Goal: Contribute content: Contribute content

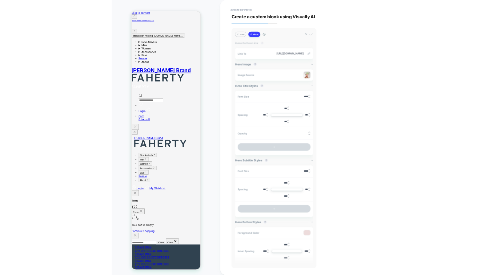
scroll to position [206, 0]
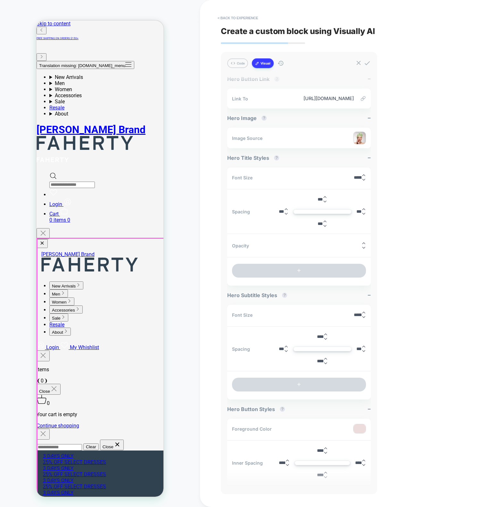
click at [206, 275] on div "**********" at bounding box center [341, 253] width 282 height 507
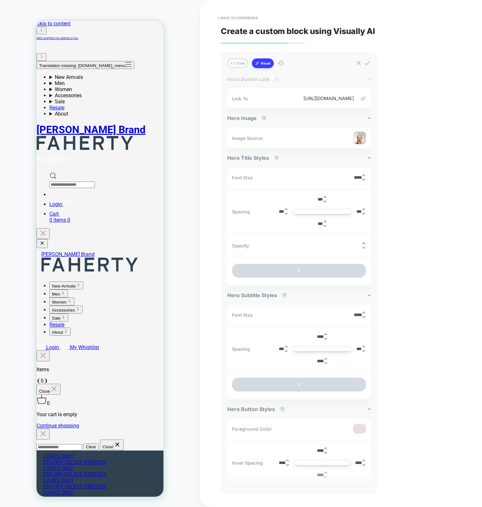
click at [27, 127] on div "CUSTOM Theme: MAIN" at bounding box center [100, 253] width 200 height 494
drag, startPoint x: 404, startPoint y: 269, endPoint x: 446, endPoint y: 264, distance: 42.3
click at [408, 270] on div "**********" at bounding box center [341, 253] width 240 height 507
click at [204, 6] on div "**********" at bounding box center [341, 253] width 282 height 507
type textarea "*"
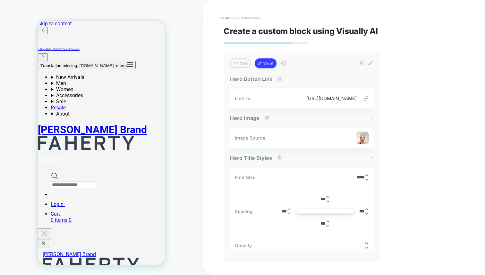
click at [176, 150] on div "CUSTOM Theme: MAIN" at bounding box center [101, 137] width 203 height 262
click at [188, 39] on div "CUSTOM Theme: MAIN" at bounding box center [101, 137] width 203 height 262
click at [427, 131] on div "**********" at bounding box center [343, 137] width 240 height 275
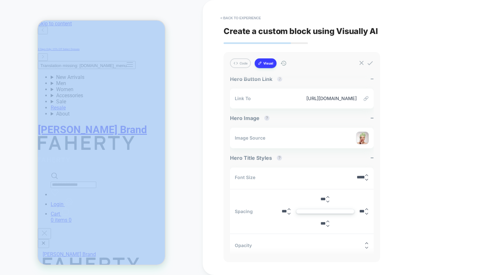
drag, startPoint x: 202, startPoint y: 50, endPoint x: 173, endPoint y: 33, distance: 34.1
click at [202, 50] on div "CUSTOM Theme: MAIN" at bounding box center [101, 137] width 203 height 262
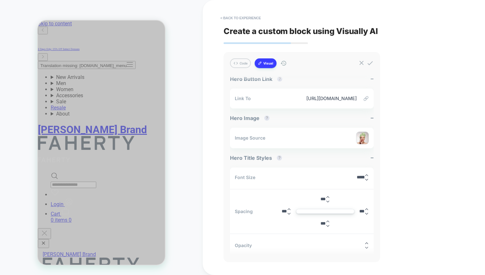
click at [164, 61] on div "Translation missing: en.header.general.open_menu New Arrivals New Men's New Arr…" at bounding box center [101, 142] width 127 height 162
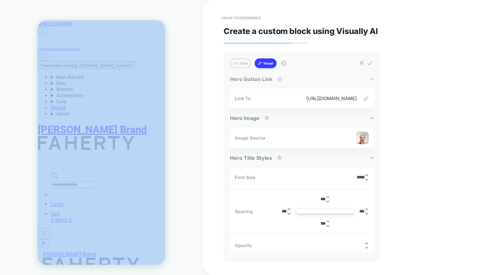
click at [173, 33] on div "CUSTOM Theme: MAIN" at bounding box center [101, 137] width 203 height 262
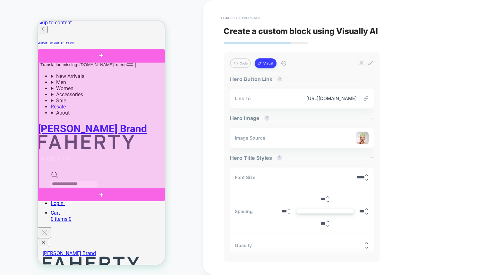
scroll to position [1, 0]
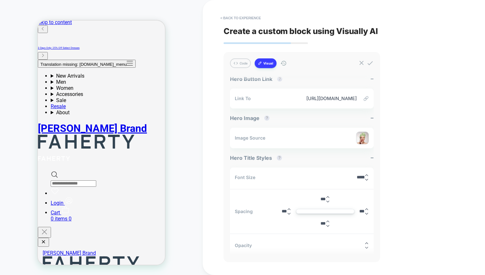
click at [181, 111] on div "CUSTOM Theme: MAIN" at bounding box center [101, 137] width 203 height 262
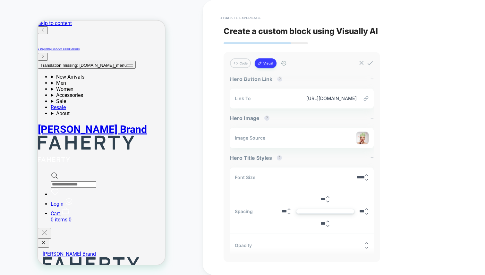
scroll to position [0, 0]
drag, startPoint x: 185, startPoint y: 64, endPoint x: 62, endPoint y: 94, distance: 127.1
click at [185, 64] on div "CUSTOM Theme: MAIN" at bounding box center [101, 137] width 203 height 262
click at [245, 20] on button "< Back to experience" at bounding box center [240, 18] width 47 height 10
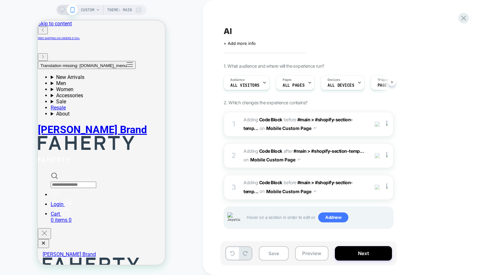
click at [185, 88] on div "CUSTOM Theme: MAIN" at bounding box center [101, 137] width 203 height 262
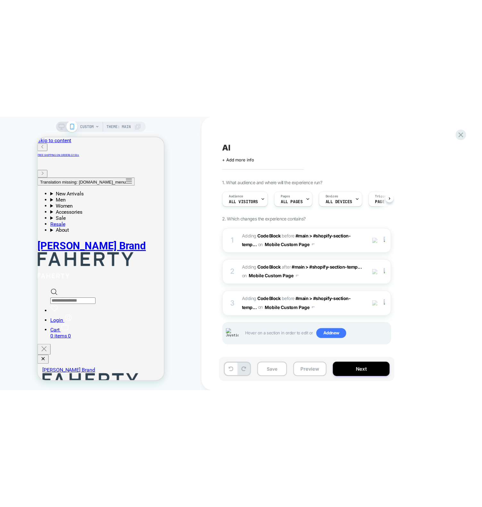
scroll to position [0, 0]
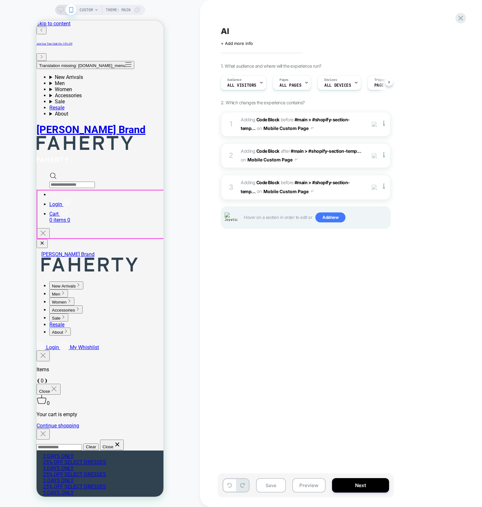
drag, startPoint x: 151, startPoint y: 215, endPoint x: 252, endPoint y: 325, distance: 149.8
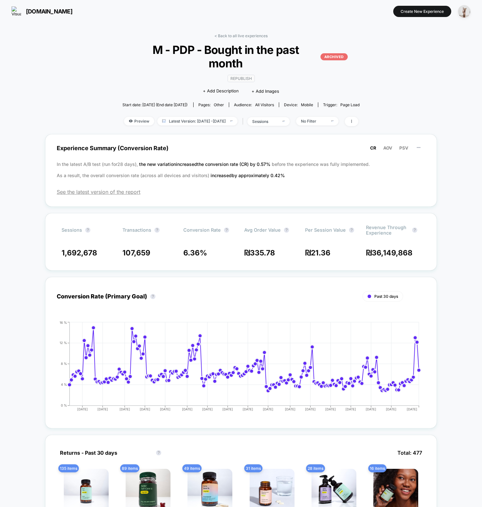
click at [102, 73] on div "< Back to all live experiences M - PDP - Bought in the past month ARCHIVED Repu…" at bounding box center [241, 446] width 392 height 834
click at [453, 246] on div "< Back to all live experiences M - PDP - Bought in the past month ARCHIVED Repu…" at bounding box center [241, 452] width 482 height 860
click at [282, 70] on div "Republish Click to edit experience details + Add Description + Add Images" at bounding box center [241, 84] width 142 height 29
click at [219, 117] on span "Latest Version: May 6, 2024 - Nov 12, 2024" at bounding box center [197, 121] width 80 height 9
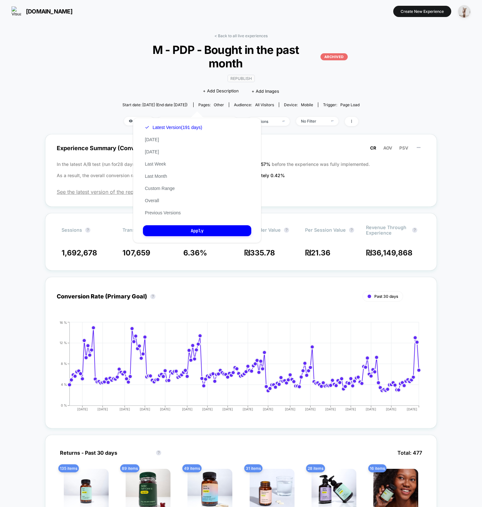
click at [436, 99] on div "< Back to all live experiences M - PDP - Bought in the past month ARCHIVED Repu…" at bounding box center [241, 446] width 392 height 834
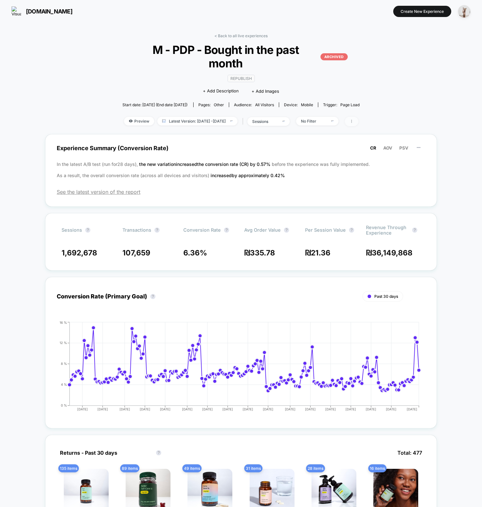
click at [358, 117] on span at bounding box center [351, 121] width 13 height 9
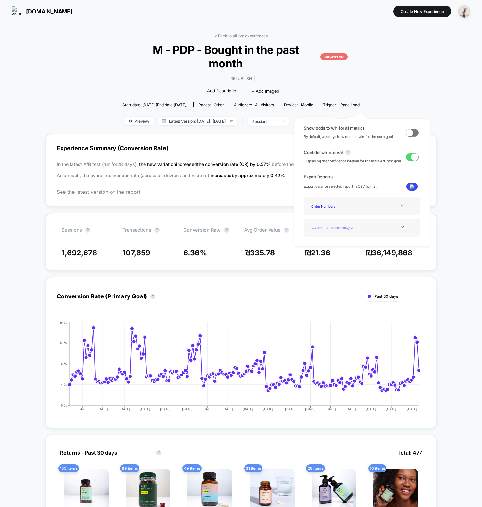
click at [351, 226] on div "Version 3 - current ( 191 Days)" at bounding box center [334, 227] width 51 height 9
click at [400, 225] on icon at bounding box center [402, 226] width 5 height 5
click at [335, 244] on div "Version 3 - current ( 191 Days)" at bounding box center [334, 244] width 51 height 9
click at [410, 186] on img at bounding box center [412, 186] width 5 height 5
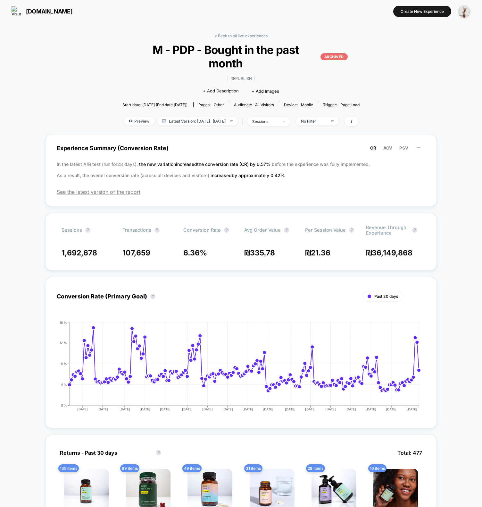
click at [401, 83] on div "< Back to all live experiences M - PDP - Bought in the past month ARCHIVED Repu…" at bounding box center [241, 446] width 392 height 834
click at [356, 117] on span at bounding box center [351, 121] width 13 height 9
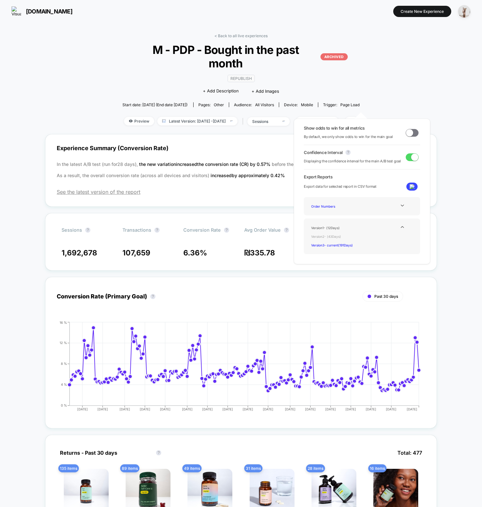
click at [325, 236] on div "Version 2 - ( 43 Days)" at bounding box center [334, 236] width 51 height 9
click at [411, 186] on img at bounding box center [412, 186] width 5 height 5
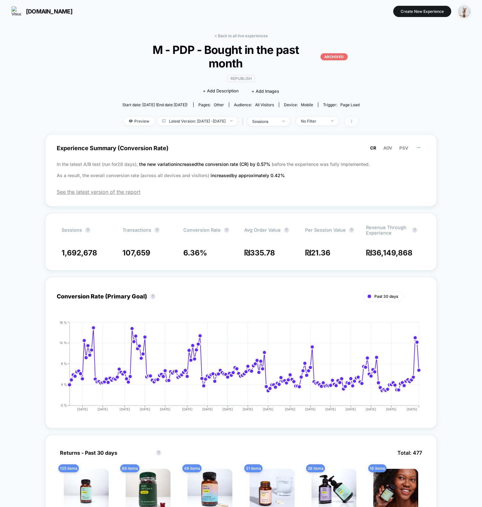
click at [354, 119] on icon at bounding box center [352, 121] width 4 height 4
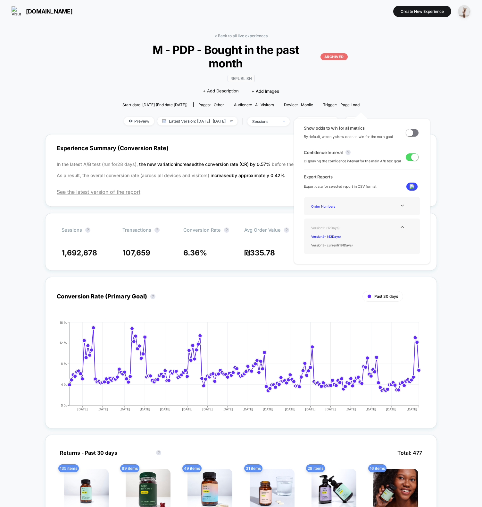
click at [330, 227] on div "Version 1 - ( 12 Days)" at bounding box center [334, 227] width 51 height 9
click at [414, 186] on button at bounding box center [412, 186] width 11 height 8
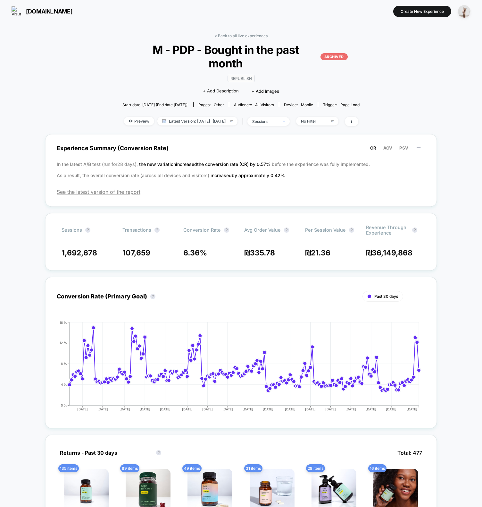
click at [428, 71] on div "< Back to all live experiences M - PDP - Bought in the past month ARCHIVED Repu…" at bounding box center [241, 446] width 392 height 834
click at [445, 60] on div "< Back to all live experiences M - PDP - Bought in the past month ARCHIVED Repu…" at bounding box center [241, 452] width 482 height 860
click at [358, 117] on span at bounding box center [351, 121] width 13 height 9
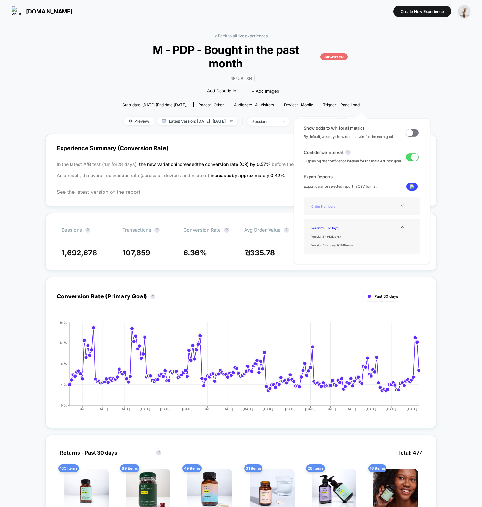
click at [327, 203] on div "Order Numbers" at bounding box center [334, 206] width 51 height 9
drag, startPoint x: 397, startPoint y: 201, endPoint x: 405, endPoint y: 204, distance: 7.7
click at [398, 202] on div "Order Numbers" at bounding box center [362, 206] width 107 height 9
click at [404, 204] on div at bounding box center [403, 205] width 26 height 5
click at [400, 205] on icon at bounding box center [402, 205] width 5 height 5
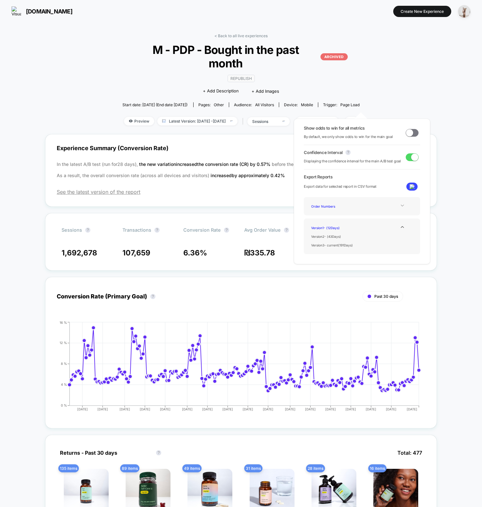
click at [400, 206] on icon at bounding box center [402, 205] width 5 height 5
click at [329, 215] on div "Experience Data" at bounding box center [334, 214] width 51 height 9
click at [400, 206] on icon at bounding box center [402, 205] width 5 height 5
click at [400, 205] on icon at bounding box center [402, 205] width 5 height 5
click at [345, 244] on div "Version 3 - current ( 191 Days)" at bounding box center [334, 244] width 51 height 9
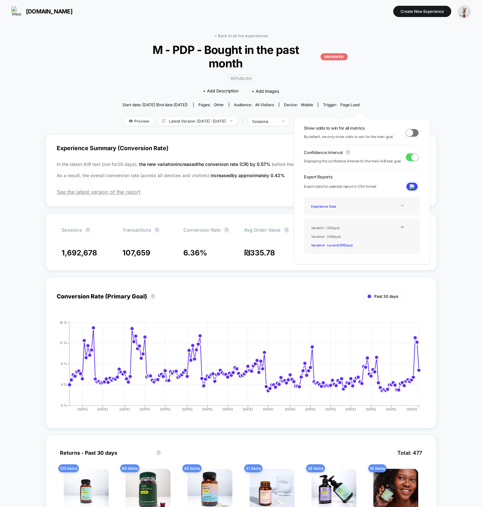
click at [410, 187] on img at bounding box center [412, 186] width 5 height 5
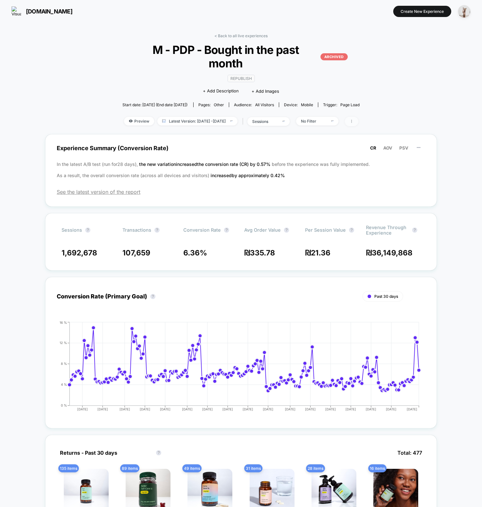
click at [358, 117] on span at bounding box center [351, 121] width 13 height 9
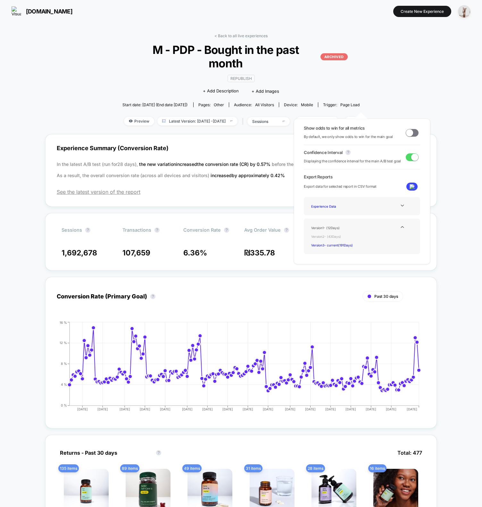
click at [334, 235] on div "Version 2 - ( 43 Days)" at bounding box center [334, 236] width 51 height 9
click at [410, 186] on img at bounding box center [412, 186] width 5 height 5
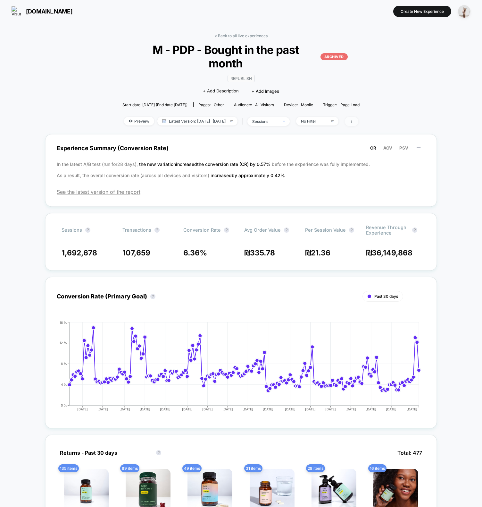
click at [357, 117] on span at bounding box center [351, 121] width 13 height 9
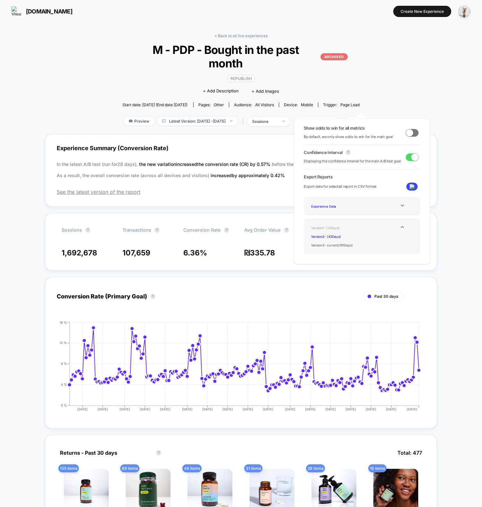
click at [325, 226] on div "Version 1 - ( 12 Days)" at bounding box center [334, 227] width 51 height 9
click at [410, 186] on img at bounding box center [412, 186] width 5 height 5
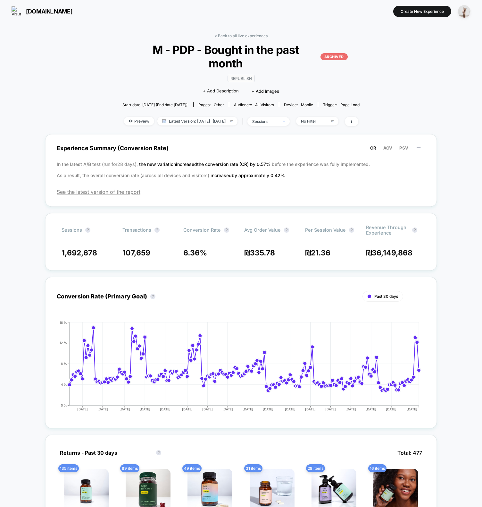
click at [403, 65] on div "< Back to all live experiences M - PDP - Bought in the past month ARCHIVED Repu…" at bounding box center [241, 446] width 392 height 834
click at [446, 114] on div "< Back to all live experiences M - PDP - Bought in the past month ARCHIVED Repu…" at bounding box center [241, 452] width 482 height 860
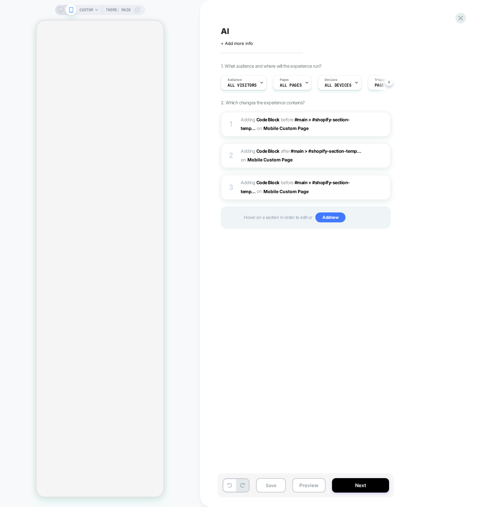
scroll to position [0, 0]
click at [206, 246] on div "AI Click to edit experience details + Add more info 1. What audience and where …" at bounding box center [341, 253] width 282 height 507
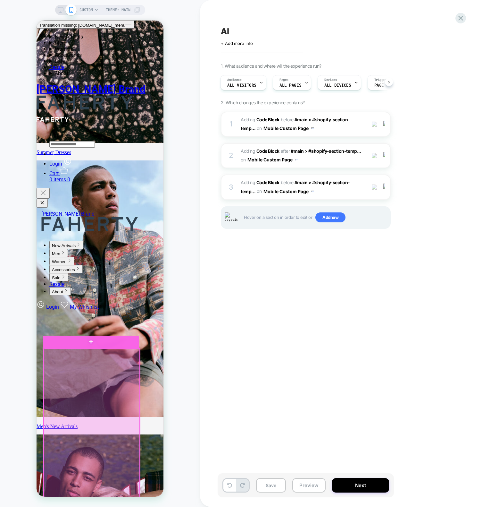
scroll to position [0, 0]
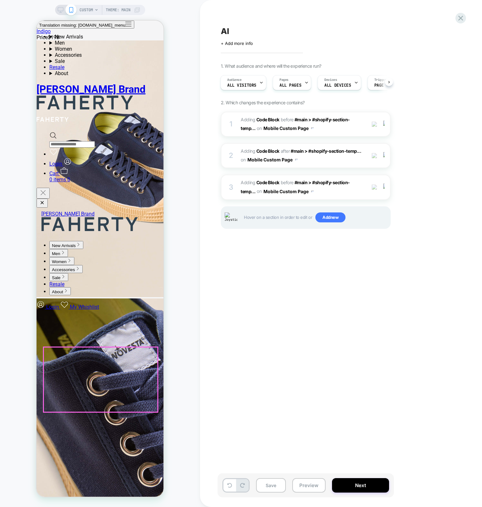
scroll to position [2766, 0]
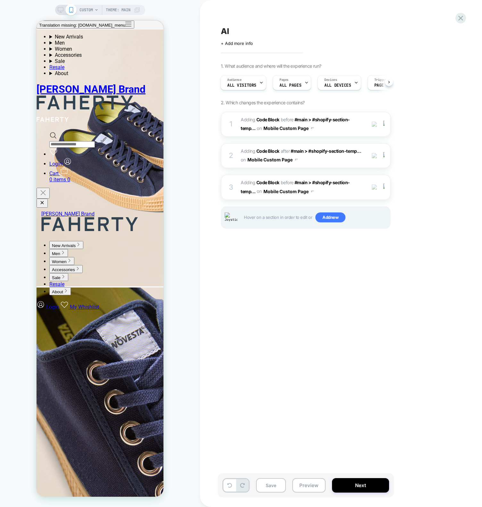
click at [436, 378] on div "AI Click to edit experience details + Add more info 1. What audience and where …" at bounding box center [338, 253] width 240 height 494
click at [465, 21] on icon at bounding box center [461, 18] width 9 height 9
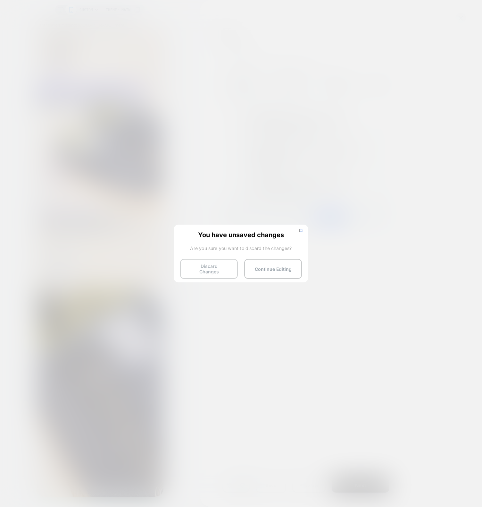
click at [215, 262] on button "Discard Changes" at bounding box center [209, 269] width 58 height 20
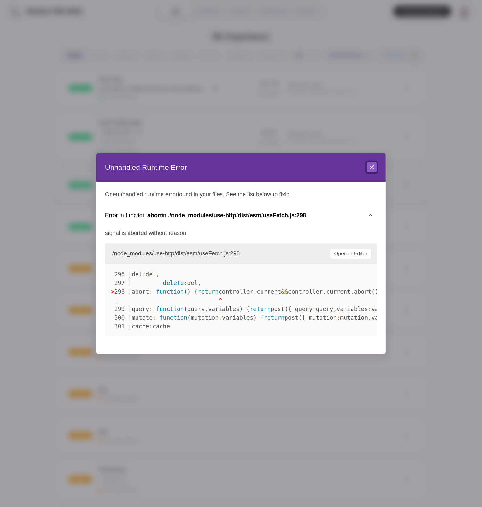
click at [372, 171] on button "Close" at bounding box center [372, 167] width 10 height 10
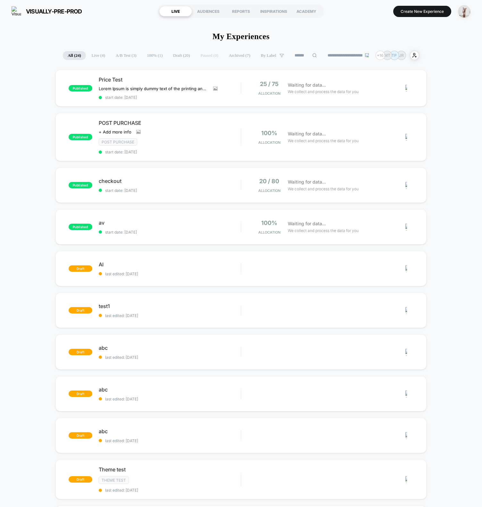
click at [53, 129] on div "published Price Test Lorem Ipsum is simply dummy text of the printing and types…" at bounding box center [241, 344] width 482 height 549
click at [163, 265] on span "AI Click to edit experience details" at bounding box center [170, 264] width 142 height 6
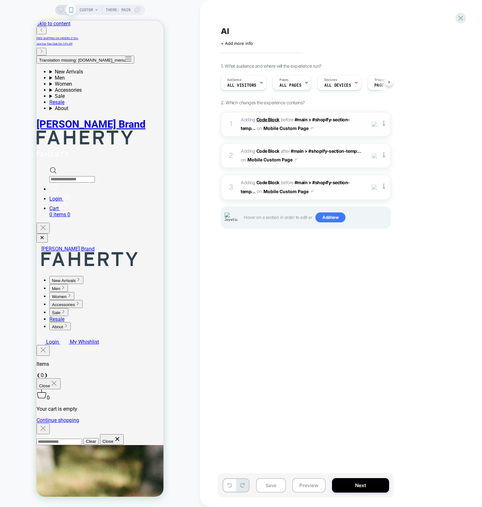
click at [261, 117] on b "Code Block" at bounding box center [268, 119] width 23 height 5
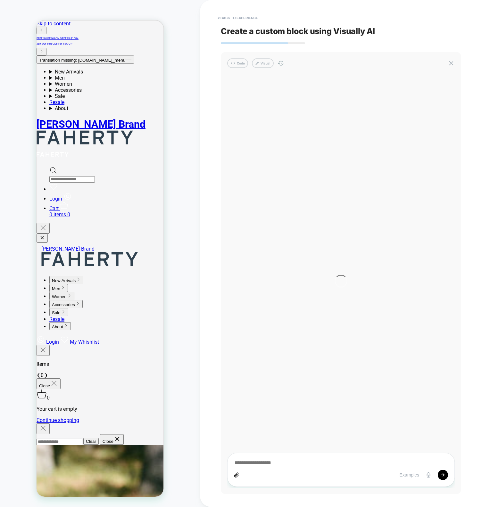
type textarea "*"
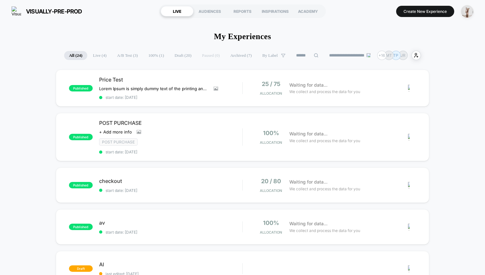
click at [188, 257] on div "draft AI last edited: [DATE] Edit Duplicate Preview Start" at bounding box center [242, 268] width 373 height 35
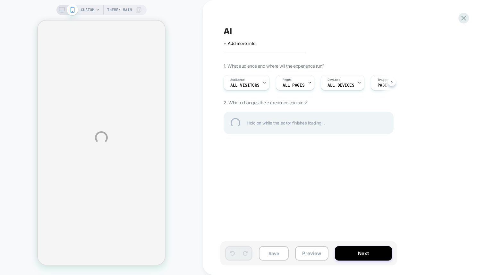
click at [187, 48] on div "CUSTOM Theme: MAIN AI Click to edit experience details + Add more info 1. What …" at bounding box center [242, 137] width 485 height 275
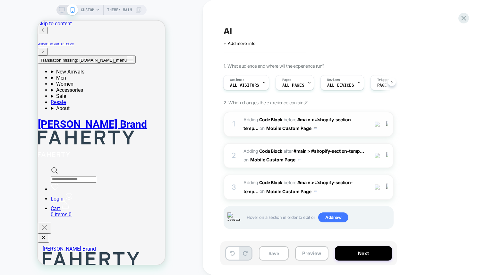
click at [252, 117] on span "Adding Code Block" at bounding box center [262, 119] width 39 height 5
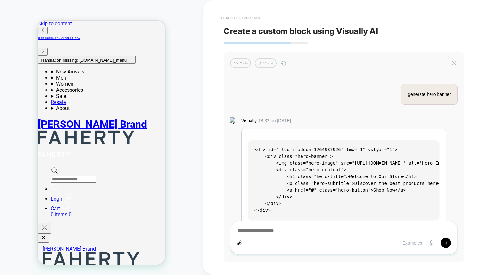
click at [234, 18] on button "< Back to experience" at bounding box center [240, 18] width 47 height 10
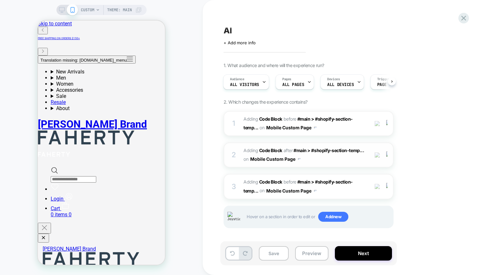
scroll to position [2, 0]
click at [356, 187] on span "Adding Code Block BEFORE #main > #shopify-section-temp... #main > #shopify-sect…" at bounding box center [304, 185] width 122 height 17
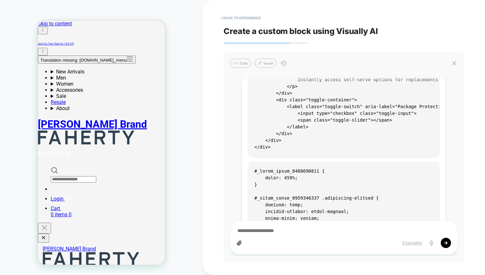
scroll to position [0, 0]
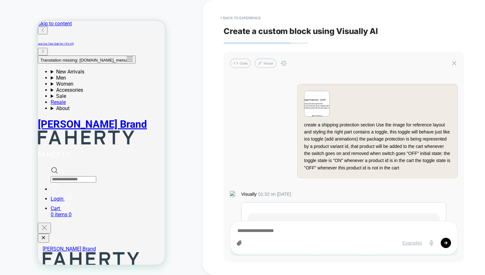
click at [316, 105] on img at bounding box center [316, 103] width 25 height 25
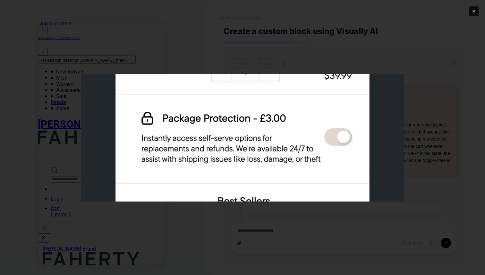
click at [476, 10] on button "✕" at bounding box center [474, 11] width 10 height 10
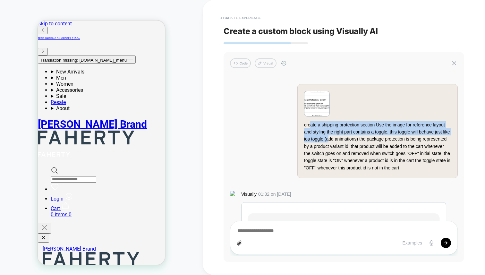
drag, startPoint x: 310, startPoint y: 128, endPoint x: 321, endPoint y: 137, distance: 14.5
click at [321, 137] on div "create a shipping protection section Use the image for reference layout and sty…" at bounding box center [377, 146] width 147 height 50
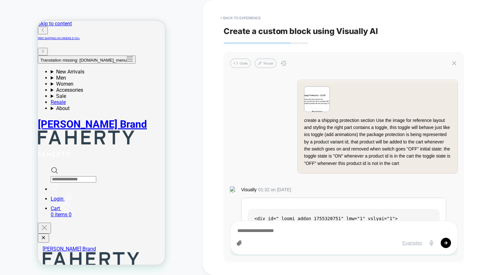
click at [320, 156] on div "create a shipping protection section Use the image for reference layout and sty…" at bounding box center [377, 142] width 147 height 50
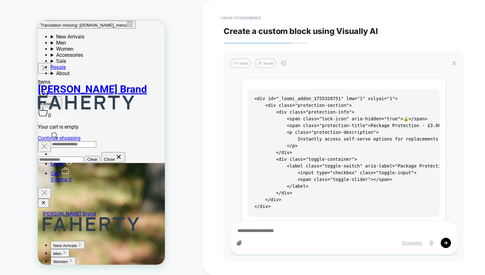
scroll to position [47, 0]
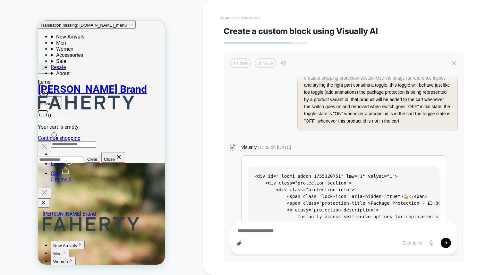
click at [244, 18] on button "< Back to experience" at bounding box center [240, 18] width 47 height 10
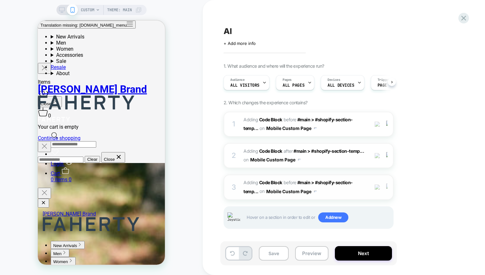
scroll to position [0, 0]
click at [387, 186] on img at bounding box center [386, 186] width 1 height 7
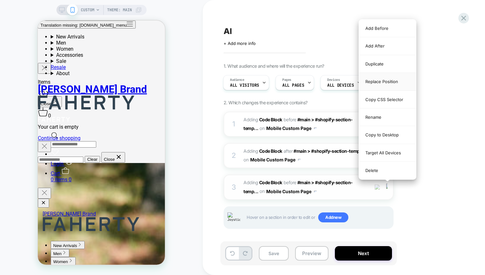
click at [384, 79] on div "Replace Position" at bounding box center [387, 82] width 57 height 18
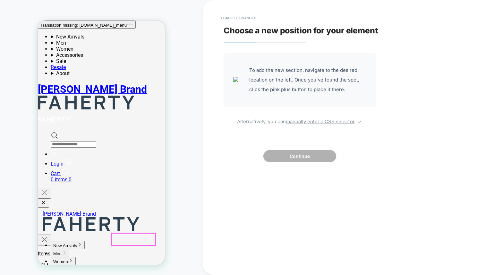
scroll to position [0, 0]
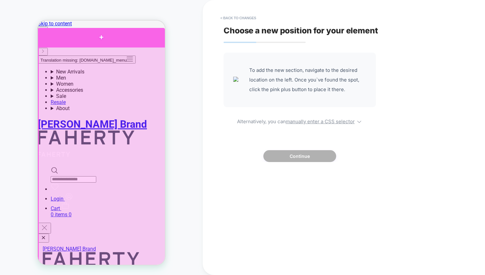
click at [114, 40] on div at bounding box center [101, 37] width 127 height 18
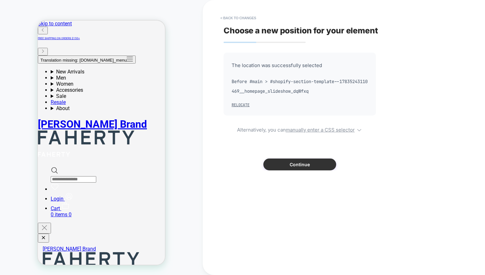
click at [293, 169] on button "Continue" at bounding box center [299, 164] width 73 height 12
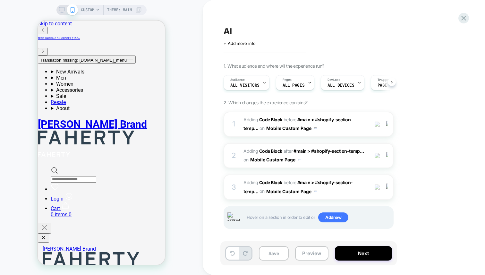
scroll to position [0, 0]
click at [389, 124] on div at bounding box center [388, 124] width 11 height 7
click at [390, 124] on div at bounding box center [388, 124] width 11 height 7
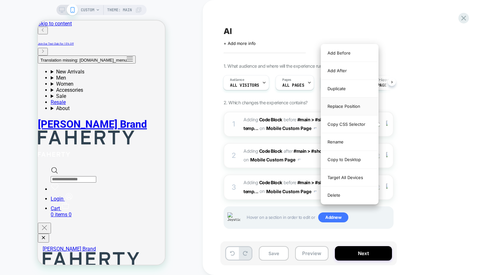
click at [344, 103] on div "Replace Position" at bounding box center [349, 106] width 57 height 18
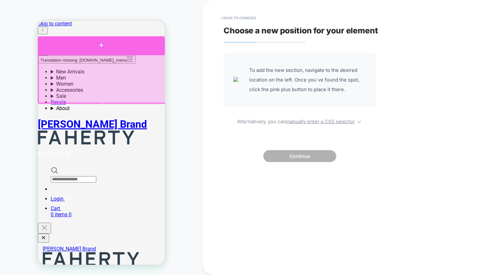
click at [95, 47] on div at bounding box center [101, 45] width 127 height 18
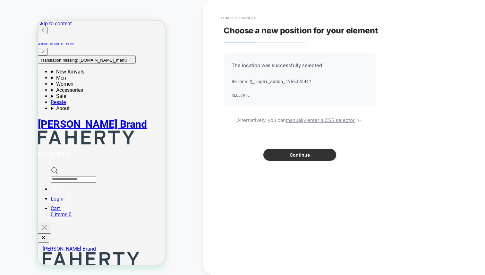
click at [291, 154] on button "Continue" at bounding box center [299, 155] width 73 height 12
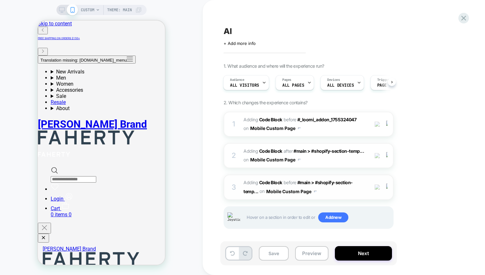
click at [357, 193] on span "Adding Code Block BEFORE #main > #shopify-section-temp... #main > #shopify-sect…" at bounding box center [304, 186] width 122 height 17
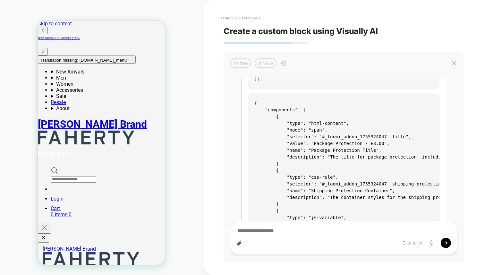
scroll to position [2140, 0]
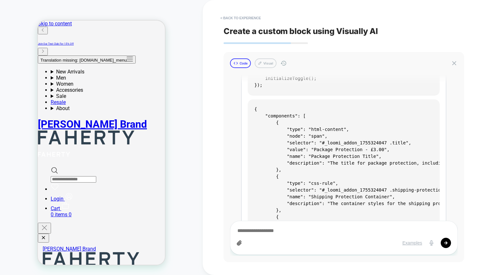
click at [239, 64] on button "Code" at bounding box center [240, 63] width 21 height 10
type textarea "*"
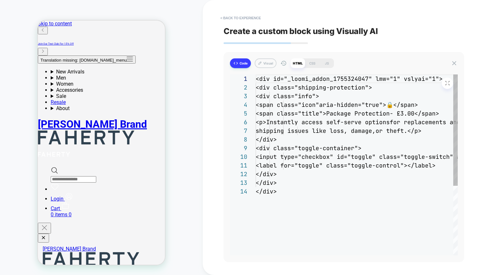
scroll to position [78, 0]
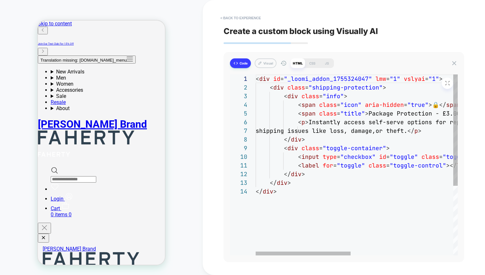
type textarea "**********"
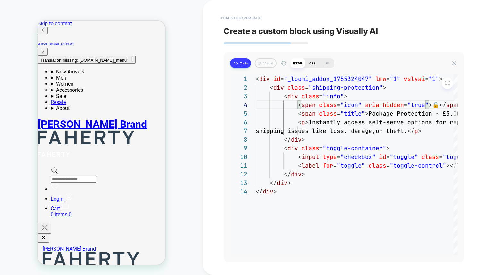
click at [310, 63] on div "CSS" at bounding box center [312, 63] width 14 height 10
type textarea "*"
type textarea "**********"
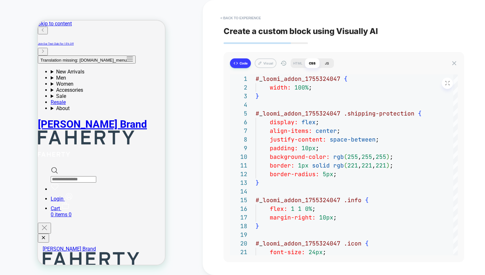
click at [326, 61] on div "JS" at bounding box center [326, 63] width 14 height 10
type textarea "*"
type textarea "**********"
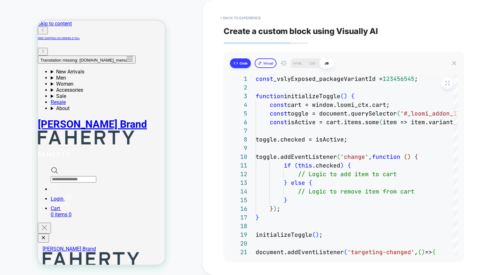
click at [263, 63] on button "Visual" at bounding box center [266, 63] width 22 height 10
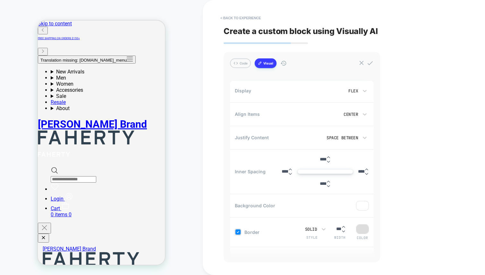
scroll to position [0, 0]
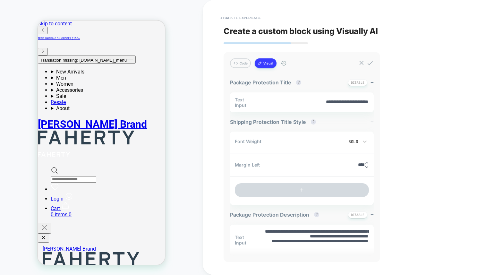
click at [358, 102] on textarea "**********" at bounding box center [316, 102] width 106 height 7
type textarea "*"
type textarea "**********"
type textarea "*"
type textarea "**********"
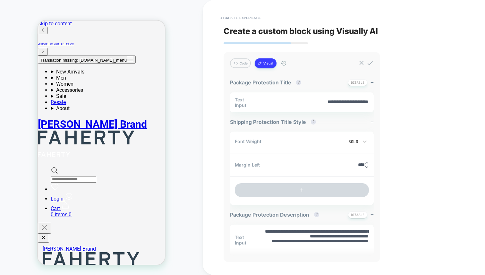
type textarea "*"
click at [327, 104] on textarea "**********" at bounding box center [316, 102] width 106 height 7
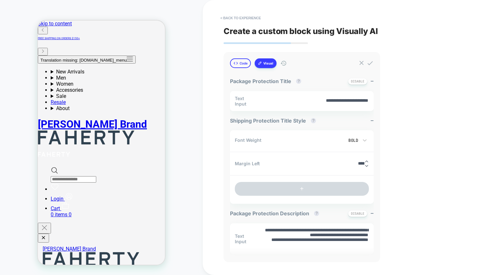
type textarea "**********"
click at [242, 65] on button "Code" at bounding box center [240, 63] width 21 height 10
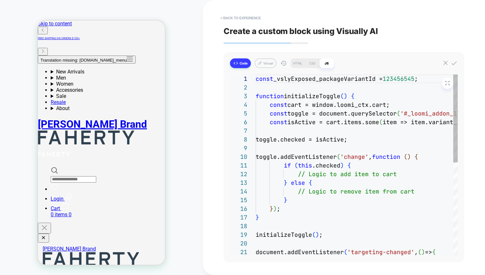
scroll to position [87, 0]
click at [249, 65] on button "Code" at bounding box center [240, 63] width 21 height 10
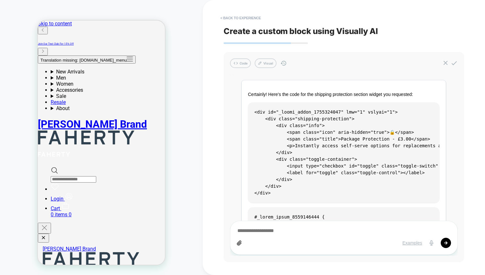
scroll to position [1361, 0]
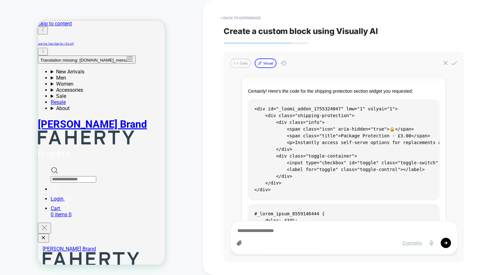
click at [270, 64] on button "Visual" at bounding box center [266, 63] width 22 height 10
type textarea "*"
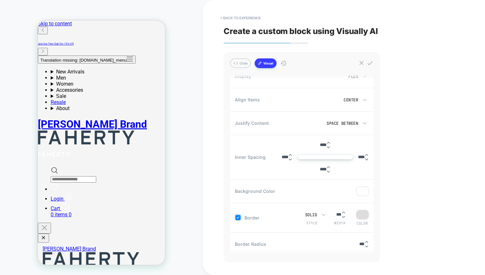
scroll to position [148, 0]
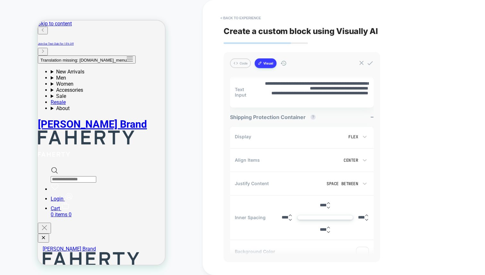
click at [324, 206] on input "****" at bounding box center [323, 205] width 6 height 5
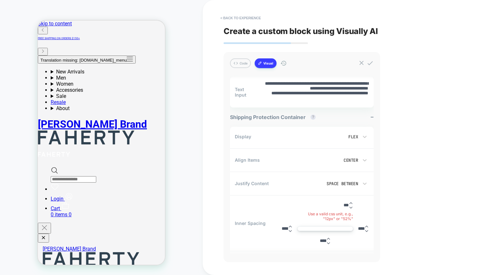
type input "****"
type textarea "*"
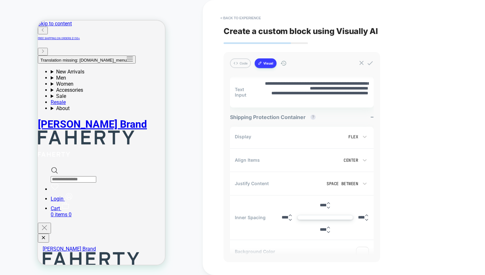
click at [321, 205] on input "****" at bounding box center [323, 205] width 6 height 5
type input "****"
click at [288, 216] on input "****" at bounding box center [285, 217] width 6 height 5
drag, startPoint x: 290, startPoint y: 216, endPoint x: 313, endPoint y: 225, distance: 25.2
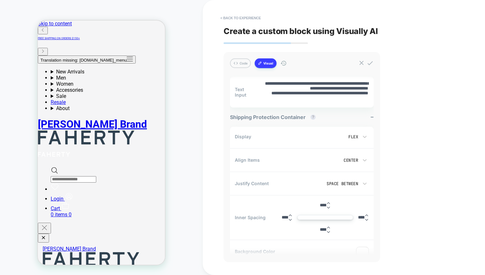
click at [288, 216] on input "****" at bounding box center [285, 217] width 6 height 5
paste input
type input "****"
click at [320, 228] on input "****" at bounding box center [323, 229] width 6 height 5
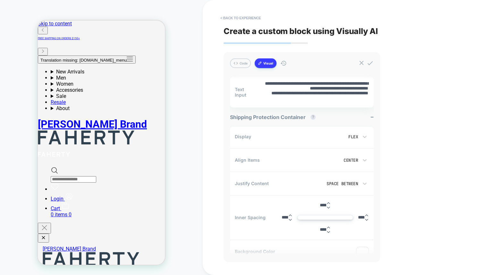
paste input
type input "****"
click at [359, 216] on input "****" at bounding box center [361, 217] width 6 height 5
paste input
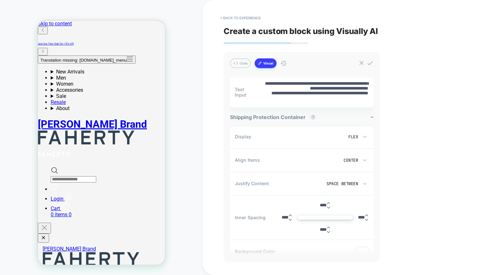
type input "****"
drag, startPoint x: 317, startPoint y: 204, endPoint x: 322, endPoint y: 204, distance: 5.1
click at [320, 205] on input "****" at bounding box center [323, 205] width 6 height 5
click at [322, 204] on input "****" at bounding box center [323, 205] width 6 height 5
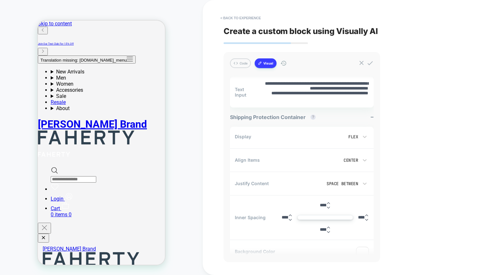
type input "****"
click at [287, 215] on input "****" at bounding box center [285, 217] width 6 height 5
paste input
type input "****"
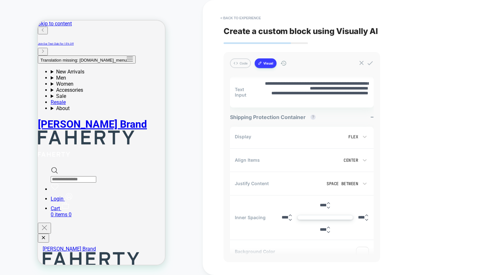
click at [324, 228] on input "****" at bounding box center [323, 229] width 6 height 5
paste input
type input "****"
click at [358, 218] on input "****" at bounding box center [361, 217] width 6 height 5
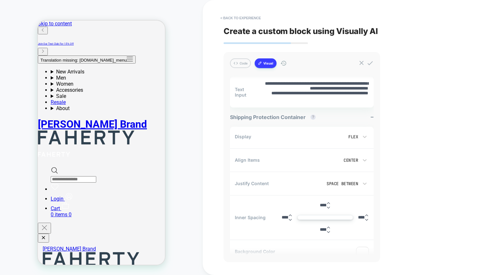
click at [358, 218] on input "****" at bounding box center [361, 217] width 6 height 5
paste input
type input "****"
click at [361, 166] on div "Align Items Center" at bounding box center [302, 160] width 144 height 20
click at [359, 163] on div "Center" at bounding box center [343, 160] width 35 height 7
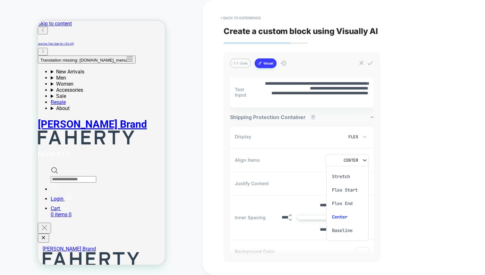
click at [427, 182] on div at bounding box center [242, 137] width 485 height 275
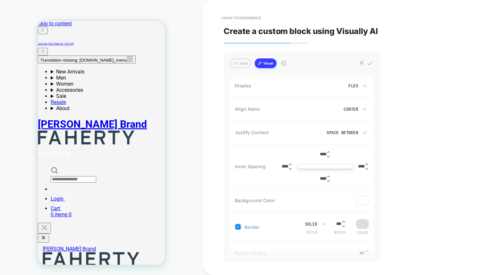
scroll to position [199, 0]
click at [238, 226] on icon at bounding box center [238, 226] width 3 height 2
click at [237, 226] on div at bounding box center [237, 225] width 5 height 5
drag, startPoint x: 249, startPoint y: 17, endPoint x: 199, endPoint y: 42, distance: 54.9
click at [199, 42] on div "CUSTOM Theme: MAIN < Back to experience Create a custom block using Visually AI…" at bounding box center [242, 137] width 485 height 275
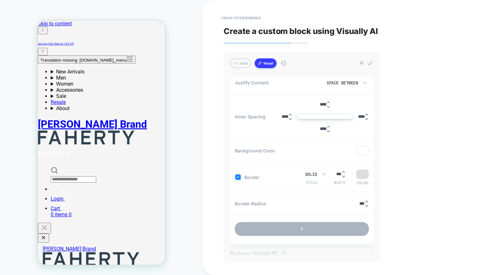
scroll to position [282, 0]
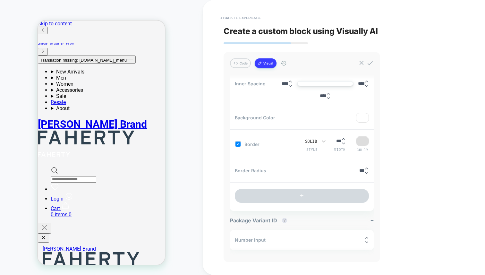
drag, startPoint x: 351, startPoint y: 240, endPoint x: 316, endPoint y: 240, distance: 35.3
click at [316, 240] on div "Number Input *********" at bounding box center [302, 240] width 144 height 20
click at [351, 240] on input "*********" at bounding box center [357, 239] width 13 height 5
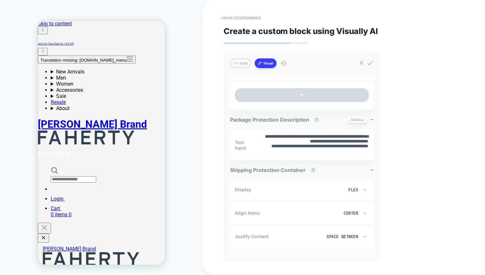
scroll to position [0, 0]
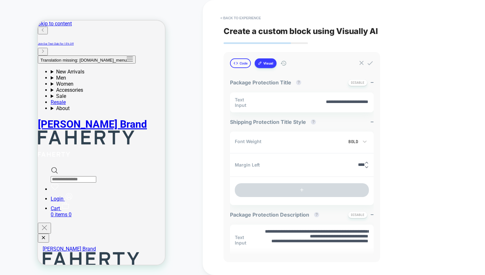
click at [243, 65] on button "Code" at bounding box center [240, 63] width 21 height 10
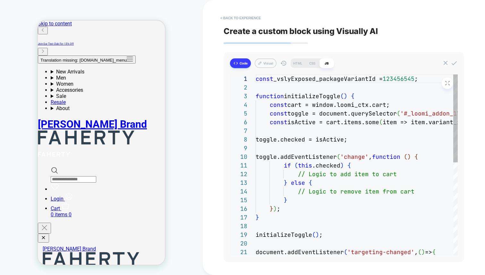
scroll to position [87, 0]
click at [313, 61] on div "CSS" at bounding box center [312, 63] width 14 height 10
type textarea "*"
type textarea "**********"
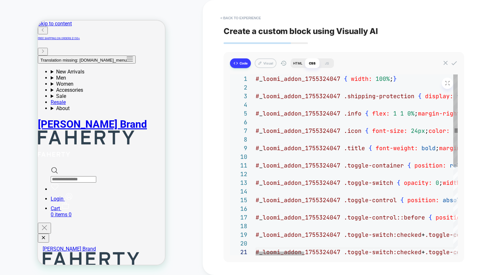
click at [295, 62] on div "HTML" at bounding box center [298, 63] width 14 height 10
type textarea "*"
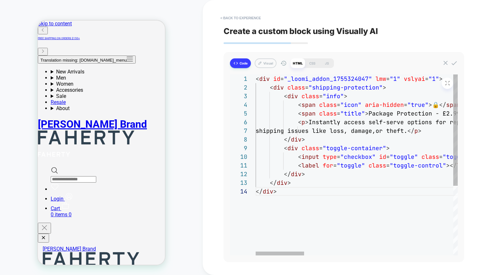
scroll to position [26, 21]
type textarea "**********"
click at [324, 80] on div "< div id = "_loomi_addon_1755324047" lmw = "1" vslyai = "1" > < div class = "sh…" at bounding box center [466, 220] width 420 height 293
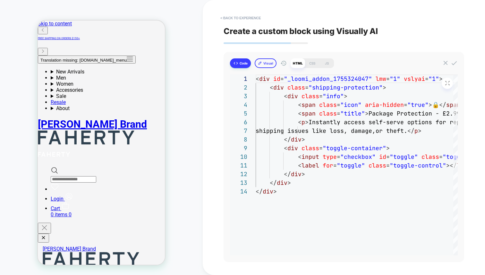
click at [264, 65] on button "Visual" at bounding box center [266, 63] width 22 height 10
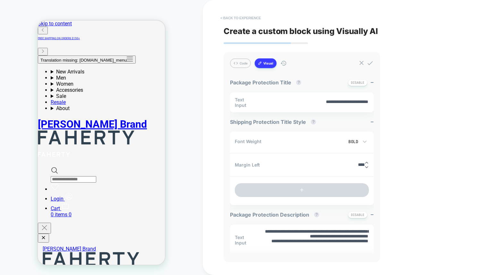
click at [236, 15] on button "< Back to experience" at bounding box center [240, 18] width 47 height 10
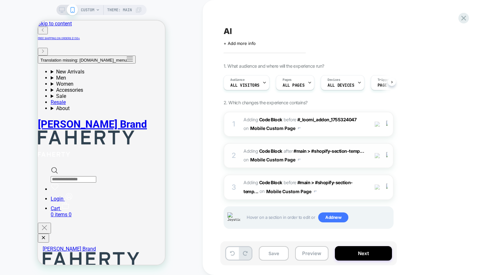
scroll to position [0, 0]
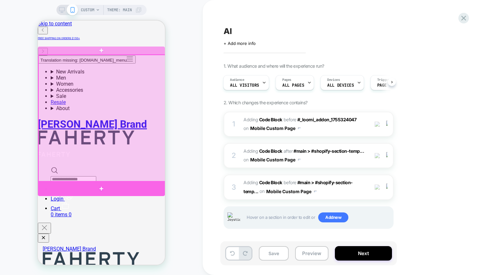
click at [119, 187] on div at bounding box center [101, 188] width 127 height 15
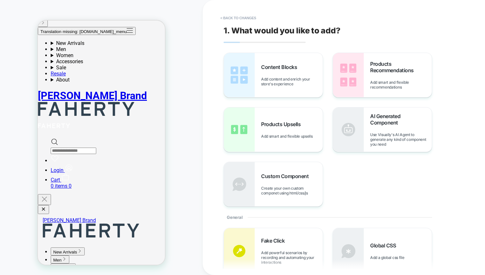
scroll to position [34, 0]
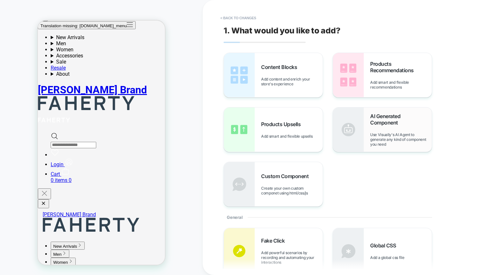
click at [380, 125] on span "AI Generated Component" at bounding box center [401, 119] width 62 height 13
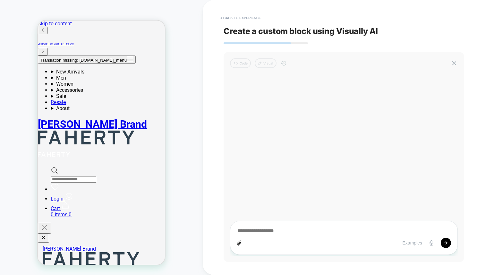
click at [287, 234] on textarea at bounding box center [344, 230] width 214 height 7
click at [239, 18] on button "< Back to experience" at bounding box center [240, 18] width 47 height 10
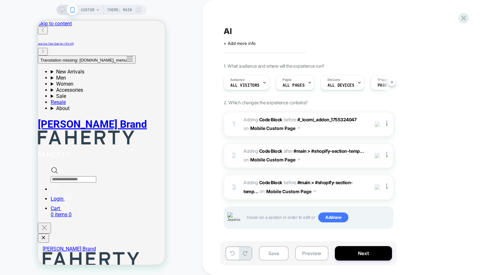
scroll to position [0, 0]
click at [253, 120] on span "Adding Code Block" at bounding box center [262, 119] width 39 height 5
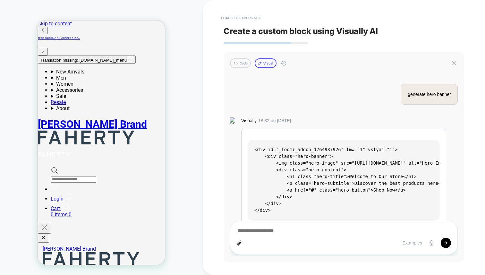
click at [268, 65] on button "Visual" at bounding box center [266, 63] width 22 height 10
type textarea "*"
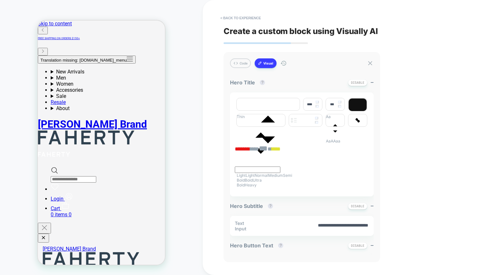
type input "****"
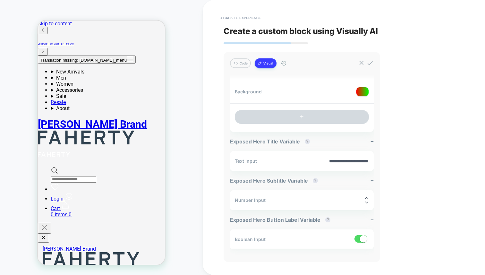
scroll to position [705, 0]
click at [240, 62] on button "Code" at bounding box center [240, 63] width 21 height 10
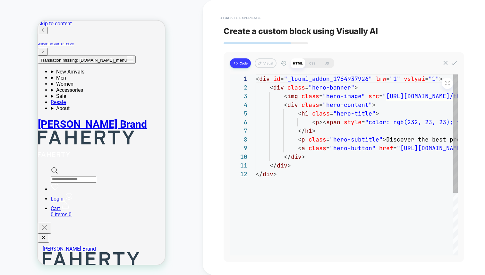
scroll to position [61, 0]
type textarea "*"
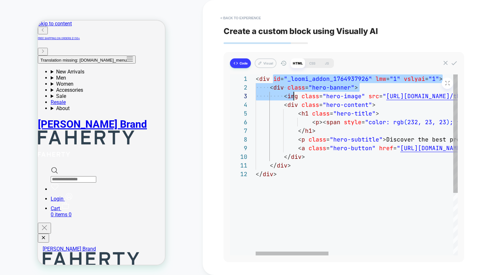
type textarea "**********"
drag, startPoint x: 275, startPoint y: 81, endPoint x: 308, endPoint y: 107, distance: 42.0
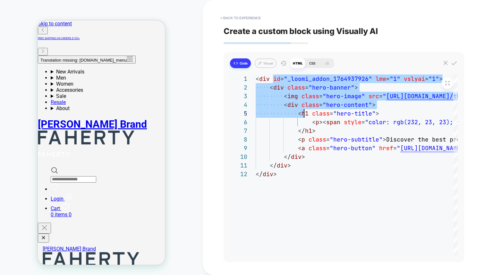
click at [312, 59] on div "CSS" at bounding box center [312, 63] width 14 height 10
type textarea "*"
type textarea "**********"
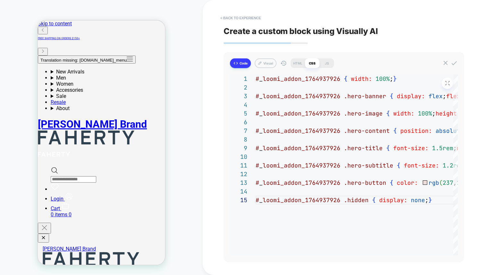
click at [318, 60] on div "CSS" at bounding box center [312, 63] width 14 height 10
click at [324, 63] on div "JS" at bounding box center [326, 63] width 14 height 10
type textarea "*"
type textarea "**********"
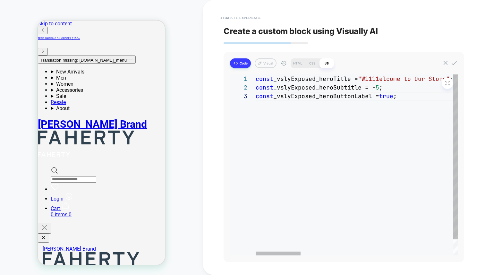
scroll to position [17, 146]
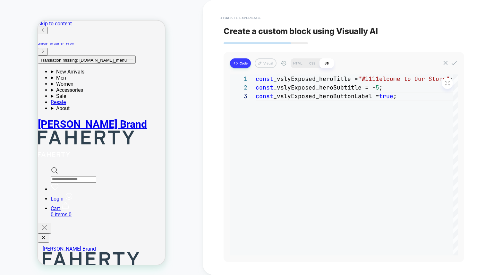
click at [279, 62] on div "Code Visual HTML CSS JS" at bounding box center [344, 63] width 228 height 10
click at [257, 67] on button "Visual" at bounding box center [266, 63] width 22 height 10
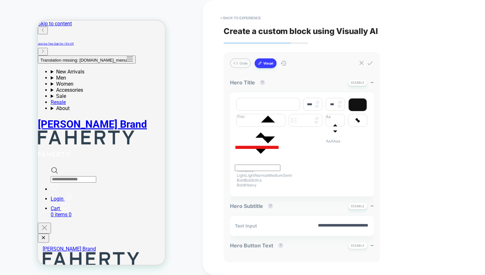
type textarea "*"
type input "****"
type textarea "*"
drag, startPoint x: 241, startPoint y: 16, endPoint x: 234, endPoint y: 18, distance: 7.7
click at [234, 18] on button "< Back to experience" at bounding box center [240, 18] width 47 height 10
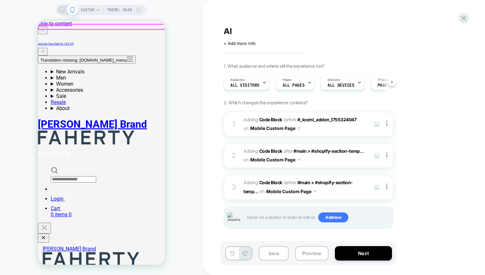
scroll to position [0, 0]
click at [187, 105] on div "CUSTOM Theme: MAIN" at bounding box center [101, 137] width 203 height 262
click at [205, 152] on div "AI Click to edit experience details + Add more info 1. What audience and where …" at bounding box center [344, 137] width 282 height 275
click at [424, 211] on div "1. What audience and where will the experience run? Audience All Visitors Pages…" at bounding box center [340, 153] width 234 height 181
